Goal: Task Accomplishment & Management: Complete application form

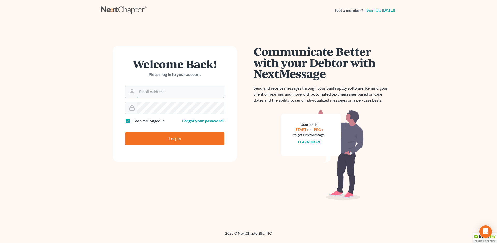
type input "vr@gardnerlawfirm.com"
click at [180, 135] on input "Log In" at bounding box center [174, 138] width 99 height 13
type input "Thinking..."
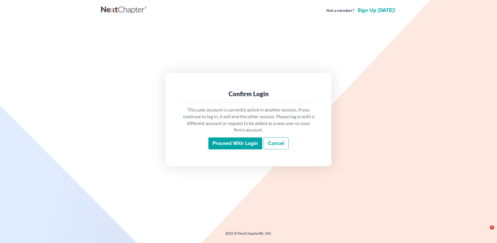
click at [238, 145] on input "Proceed with login" at bounding box center [235, 143] width 54 height 12
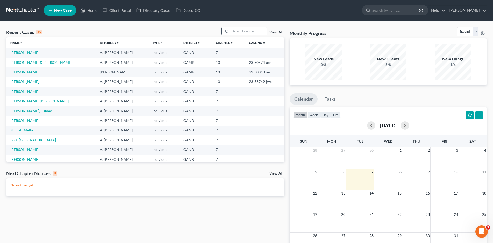
click at [240, 31] on input "search" at bounding box center [249, 31] width 36 height 8
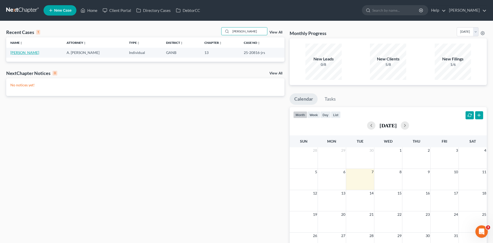
type input "[PERSON_NAME]"
click at [20, 53] on link "[PERSON_NAME]" at bounding box center [24, 52] width 29 height 4
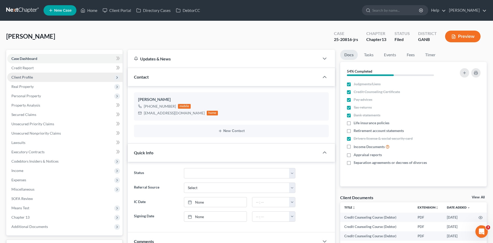
click at [29, 77] on span "Client Profile" at bounding box center [21, 77] width 21 height 4
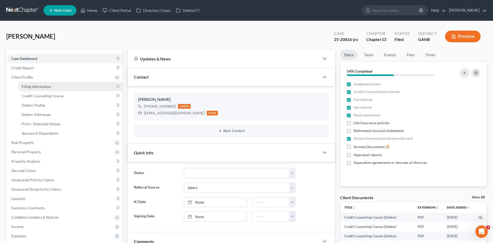
click at [37, 87] on span "Filing Information" at bounding box center [36, 86] width 29 height 4
select select "1"
select select "0"
select select "3"
select select "10"
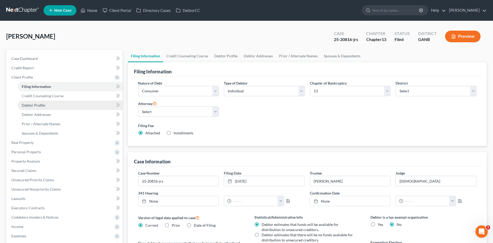
click at [38, 103] on span "Debtor Profile" at bounding box center [33, 105] width 23 height 4
select select "1"
select select "3"
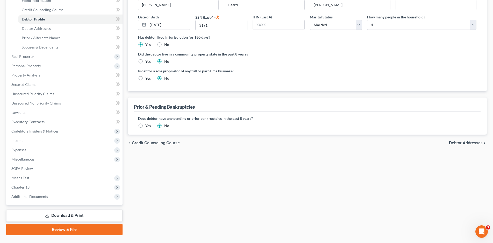
scroll to position [98, 0]
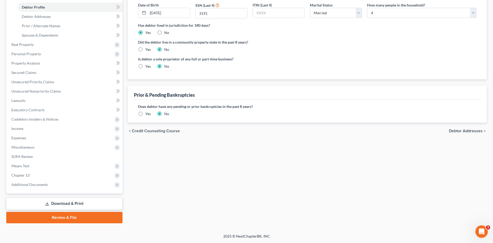
click at [60, 204] on link "Download & Print" at bounding box center [64, 203] width 116 height 12
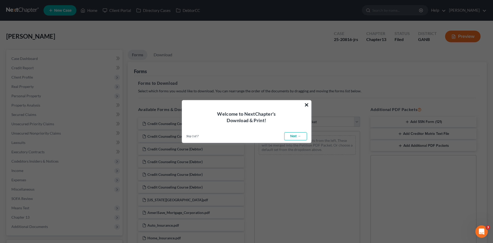
click at [307, 106] on button "×" at bounding box center [306, 104] width 5 height 8
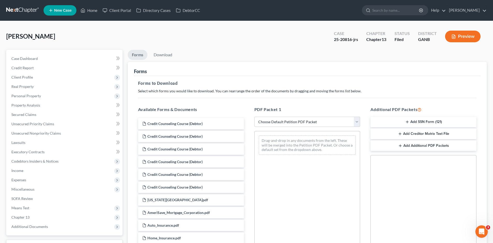
click at [406, 122] on line "button" at bounding box center [407, 122] width 2 height 0
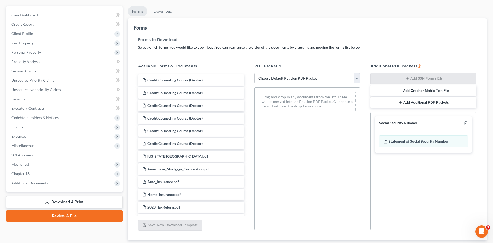
scroll to position [77, 0]
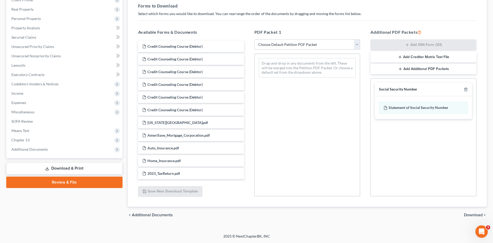
click at [473, 213] on span "Download" at bounding box center [473, 215] width 19 height 4
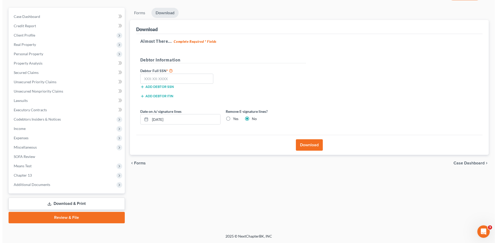
scroll to position [42, 0]
click at [146, 80] on input "text" at bounding box center [174, 79] width 73 height 10
type input "258-57-3191"
click at [304, 146] on button "Download" at bounding box center [307, 144] width 27 height 11
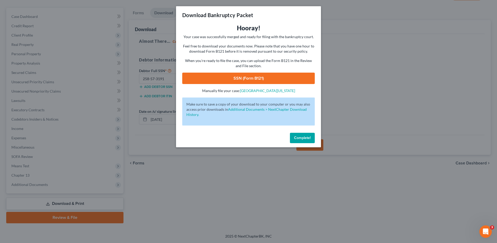
click at [257, 78] on link "SSN (Form B121)" at bounding box center [248, 78] width 133 height 11
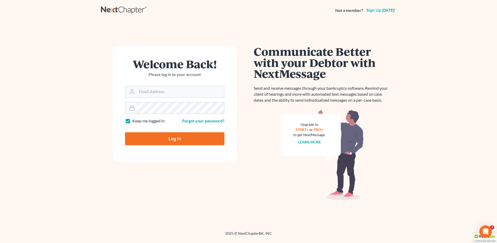
type input "vr@gardnerlawfirm.com"
click at [176, 141] on input "Log In" at bounding box center [174, 138] width 99 height 13
type input "Thinking..."
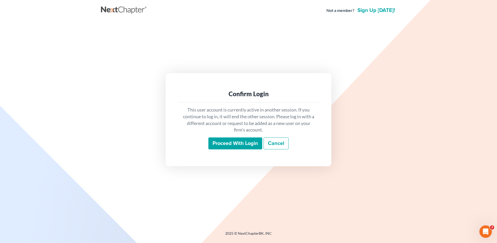
click at [228, 141] on input "Proceed with login" at bounding box center [235, 143] width 54 height 12
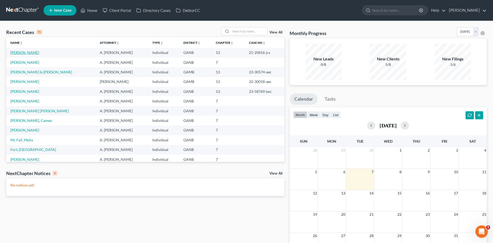
click at [17, 52] on link "[PERSON_NAME]" at bounding box center [24, 52] width 29 height 4
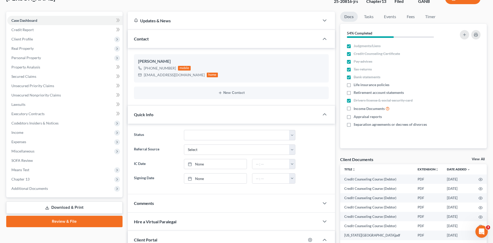
scroll to position [52, 0]
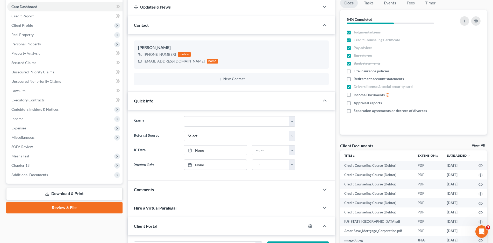
click at [63, 192] on link "Download & Print" at bounding box center [64, 193] width 116 height 12
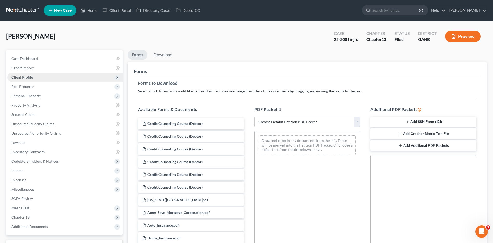
click at [17, 76] on span "Client Profile" at bounding box center [21, 77] width 21 height 4
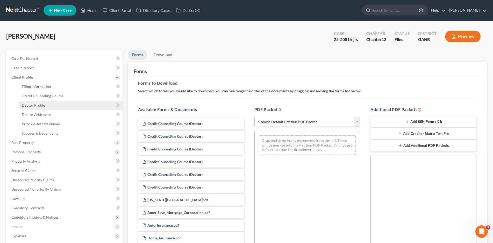
click at [41, 104] on span "Debtor Profile" at bounding box center [33, 105] width 23 height 4
select select "1"
select select "3"
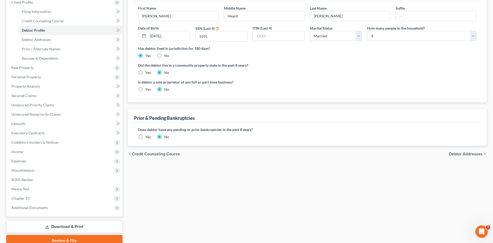
scroll to position [98, 0]
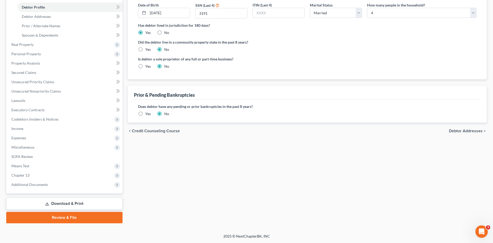
click at [71, 202] on link "Download & Print" at bounding box center [64, 203] width 116 height 12
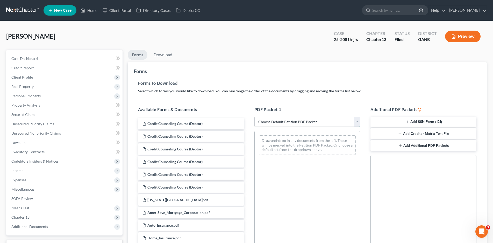
click at [281, 122] on select "Choose Default Petition PDF Packet Complete Bankruptcy Petition (all forms and …" at bounding box center [307, 122] width 106 height 10
select select "1"
click at [254, 117] on select "Choose Default Petition PDF Packet Complete Bankruptcy Petition (all forms and …" at bounding box center [307, 122] width 106 height 10
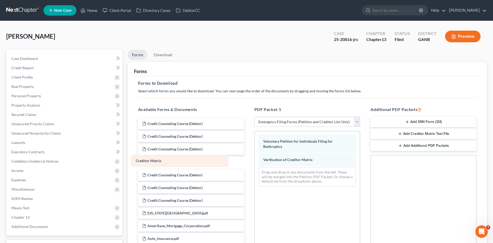
drag, startPoint x: 297, startPoint y: 158, endPoint x: 169, endPoint y: 159, distance: 127.7
click at [255, 159] on div "Creditor Matrix Voluntary Petition for Individuals Filing for Bankruptcy Credit…" at bounding box center [307, 160] width 105 height 59
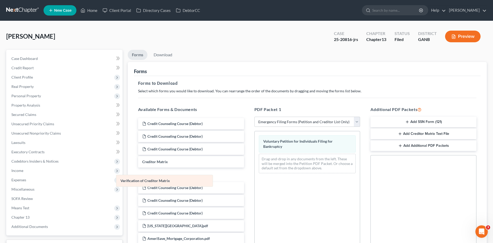
drag, startPoint x: 284, startPoint y: 160, endPoint x: 141, endPoint y: 181, distance: 144.5
click at [255, 177] on div "Verification of Creditor Matrix Voluntary Petition for Individuals Filing for B…" at bounding box center [307, 154] width 105 height 46
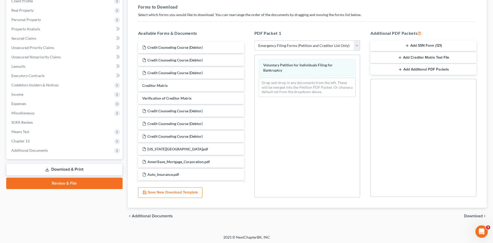
scroll to position [77, 0]
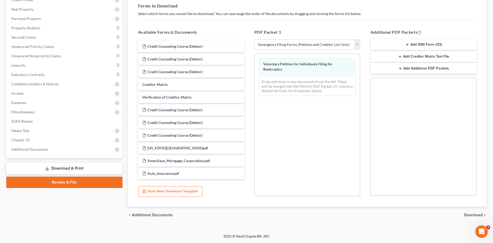
click at [471, 215] on span "Download" at bounding box center [473, 215] width 19 height 4
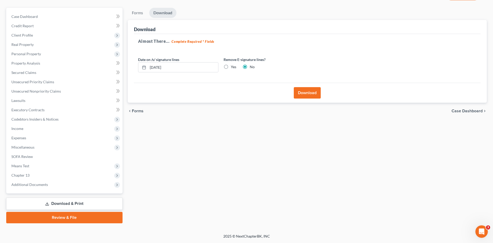
scroll to position [42, 0]
click at [305, 95] on button "Download" at bounding box center [307, 92] width 27 height 11
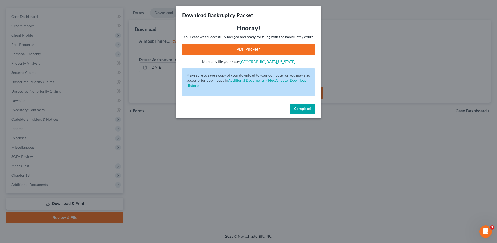
click at [254, 50] on link "PDF Packet 1" at bounding box center [248, 49] width 133 height 11
click at [301, 111] on button "Complete!" at bounding box center [302, 109] width 25 height 10
